Goal: Task Accomplishment & Management: Manage account settings

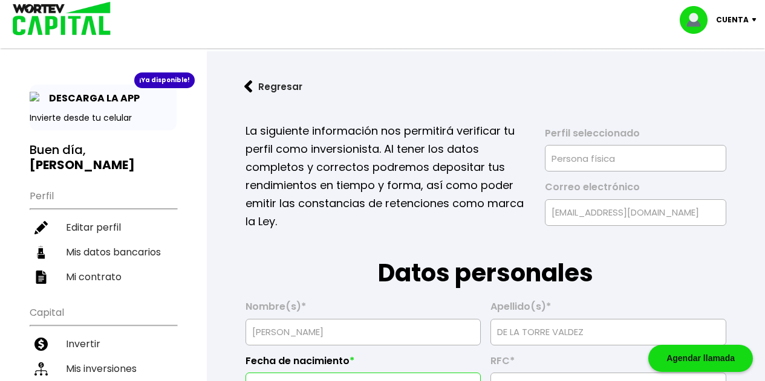
select select "Hombre"
select select "Licenciatura"
select select "MI"
select select "BBVA Bancomer"
click at [85, 222] on li "Editar perfil" at bounding box center [103, 227] width 147 height 25
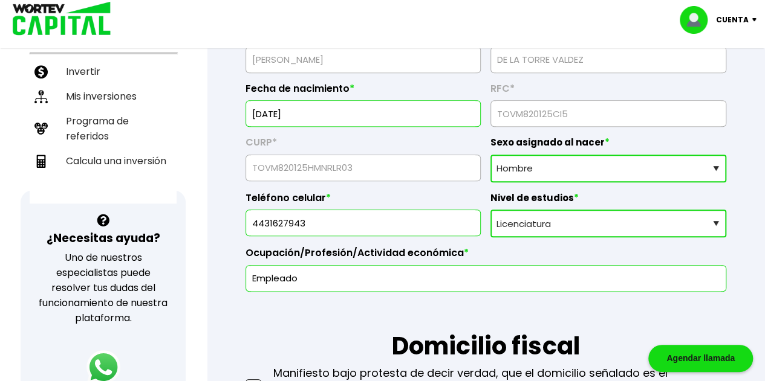
scroll to position [284, 0]
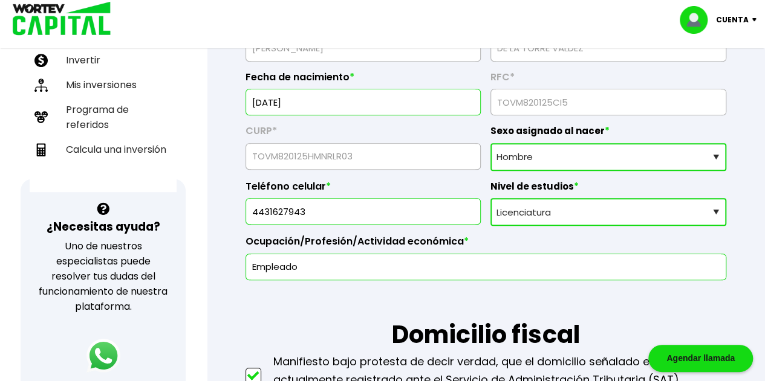
click at [423, 207] on input "4431627943" at bounding box center [363, 211] width 225 height 25
click at [577, 198] on select "Nivel de estudios Primaria Secundaria Bachillerato Licenciatura Posgrado" at bounding box center [608, 212] width 236 height 28
click at [490, 198] on select "Nivel de estudios Primaria Secundaria Bachillerato Licenciatura Posgrado" at bounding box center [608, 212] width 236 height 28
click at [579, 158] on select "Sexo asignado al nacer Hombre Mujer Prefiero no contestar" at bounding box center [608, 157] width 236 height 28
click at [565, 167] on select "Sexo asignado al nacer Hombre Mujer Prefiero no contestar" at bounding box center [608, 157] width 236 height 28
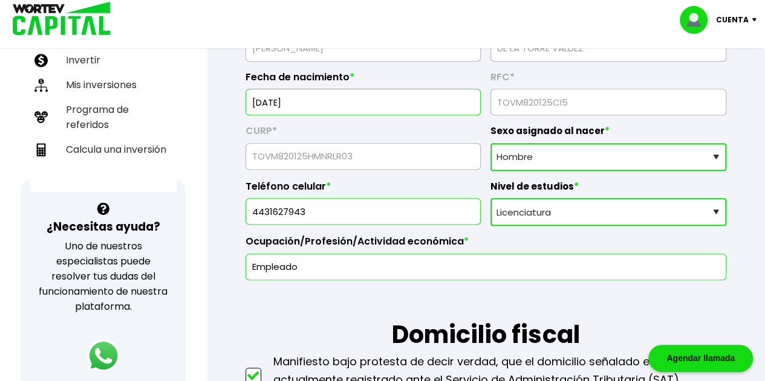
click at [464, 246] on span "*" at bounding box center [466, 242] width 5 height 12
click at [463, 259] on input "Empleado" at bounding box center [486, 267] width 470 height 25
click at [462, 299] on h1 "Domicilio fiscal" at bounding box center [485, 317] width 481 height 73
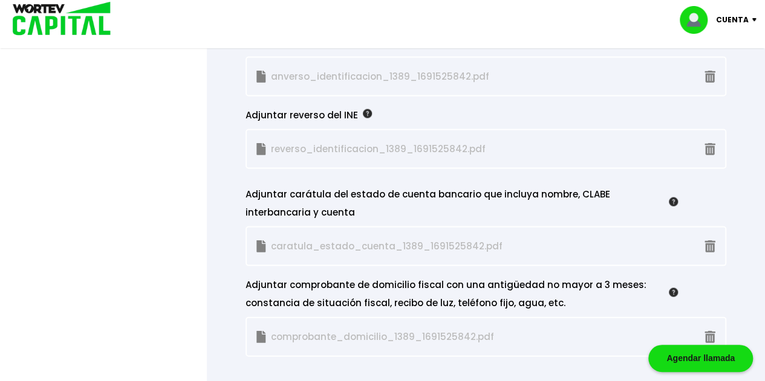
scroll to position [1123, 0]
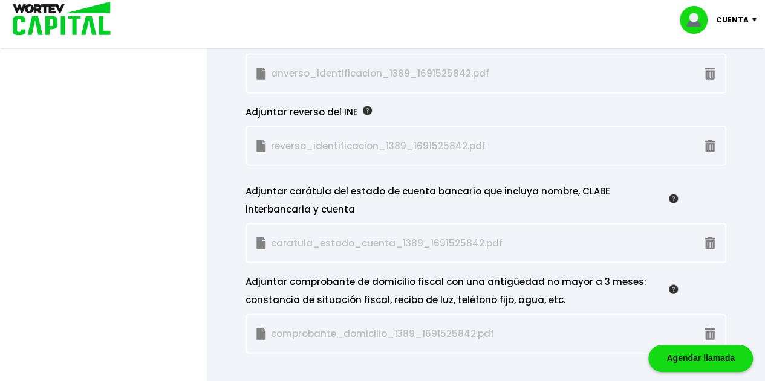
click at [710, 237] on img at bounding box center [709, 243] width 11 height 13
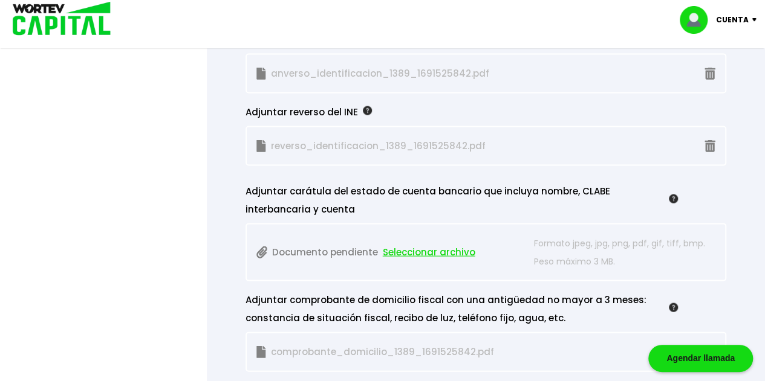
click at [404, 250] on span "Seleccionar archivo" at bounding box center [429, 252] width 92 height 18
click at [412, 251] on span "Seleccionar archivo" at bounding box center [429, 252] width 92 height 18
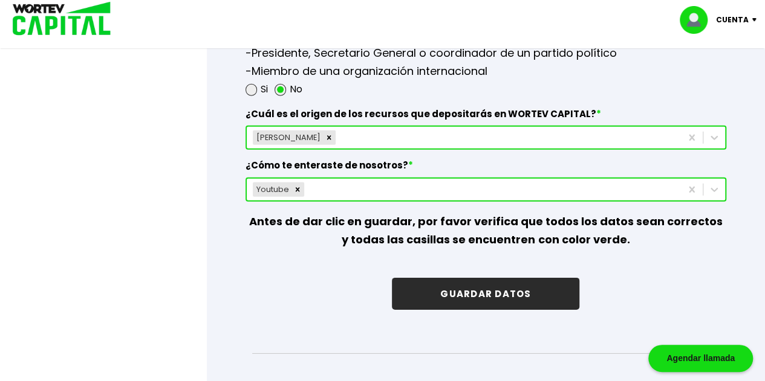
scroll to position [1734, 0]
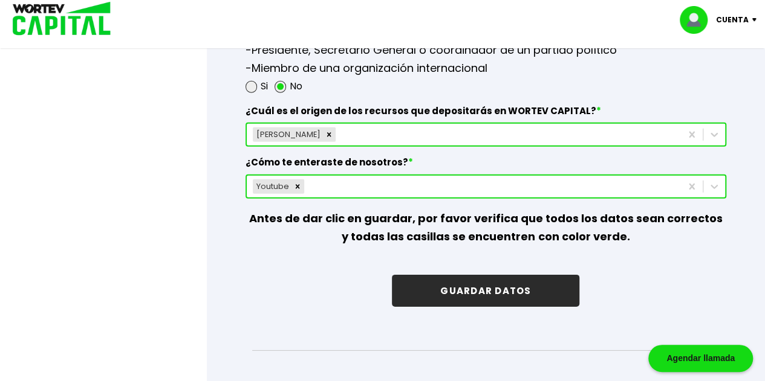
click at [488, 286] on button "GUARDAR DATOS" at bounding box center [485, 291] width 187 height 32
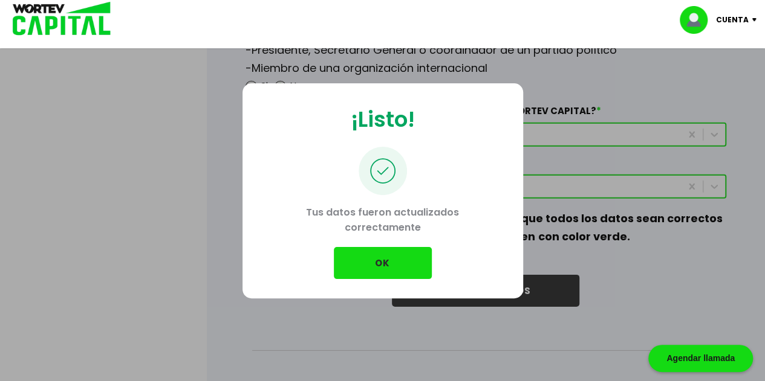
click at [401, 248] on button "OK" at bounding box center [383, 263] width 98 height 32
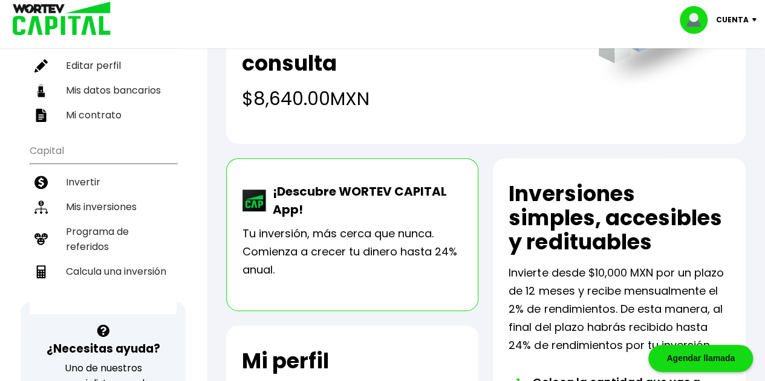
scroll to position [163, 0]
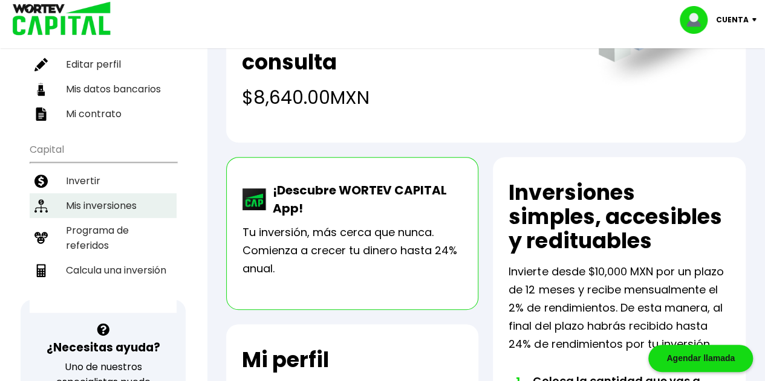
click at [106, 200] on li "Mis inversiones" at bounding box center [103, 205] width 147 height 25
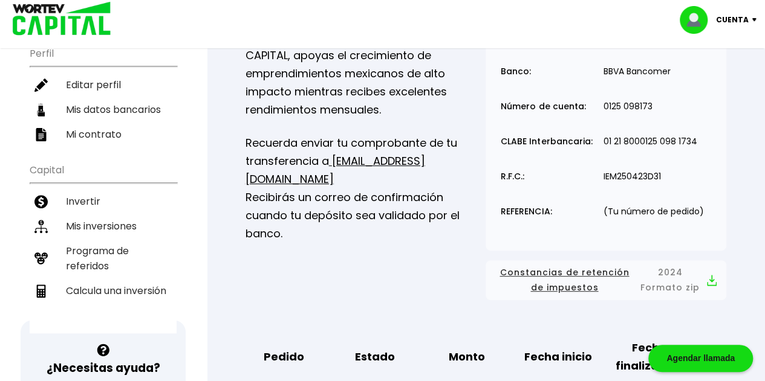
scroll to position [146, 0]
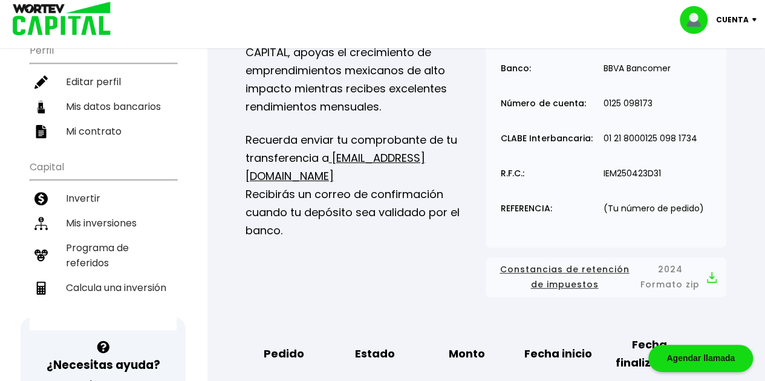
click at [688, 125] on td "01 21 8000125 098 1734" at bounding box center [653, 140] width 102 height 35
click at [670, 130] on td "01 21 8000125 098 1734" at bounding box center [653, 140] width 102 height 35
click at [655, 102] on td "0125 098173" at bounding box center [653, 105] width 102 height 35
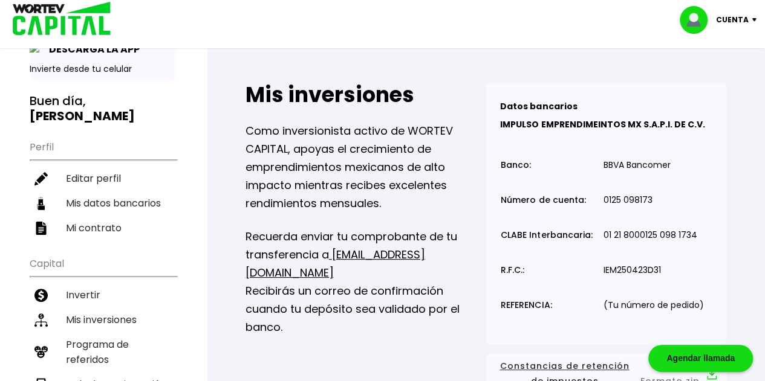
scroll to position [0, 0]
